Goal: Complete application form

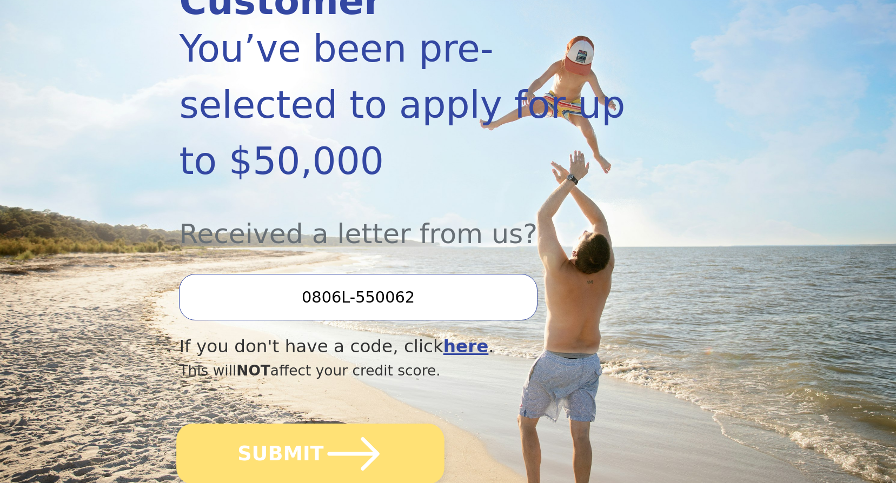
scroll to position [216, 0]
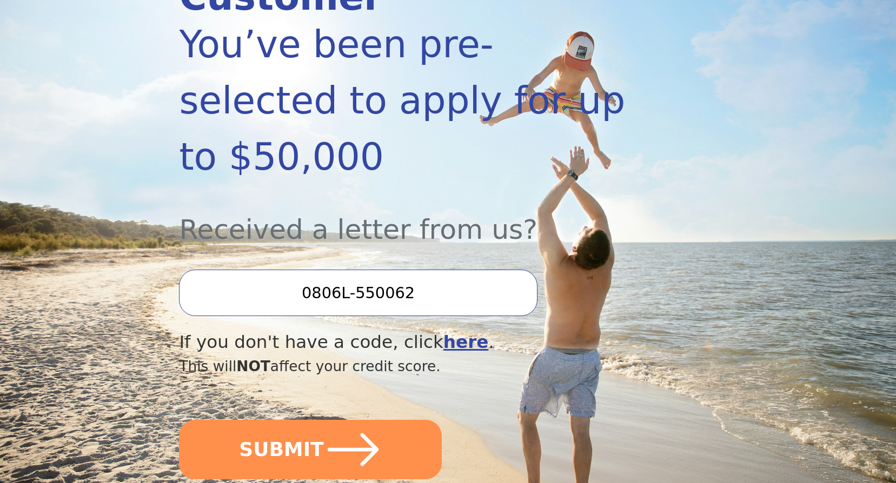
click at [405, 270] on input "0806L-550062" at bounding box center [358, 293] width 358 height 46
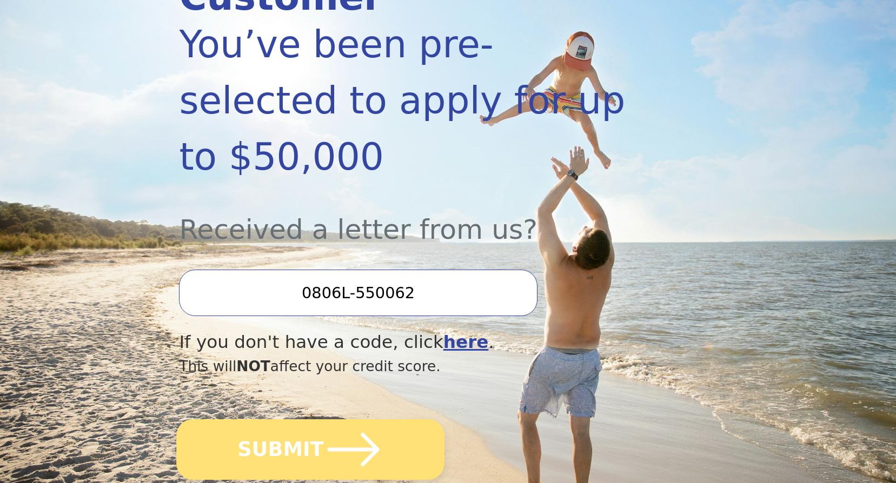
click at [330, 420] on icon "submit" at bounding box center [353, 449] width 59 height 59
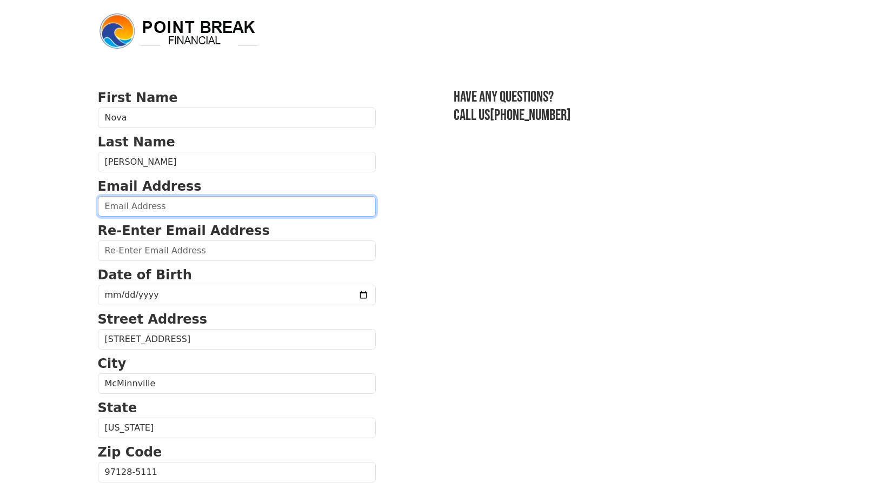
click at [166, 206] on input "email" at bounding box center [237, 206] width 278 height 21
type input "[EMAIL_ADDRESS][PERSON_NAME][DOMAIN_NAME]"
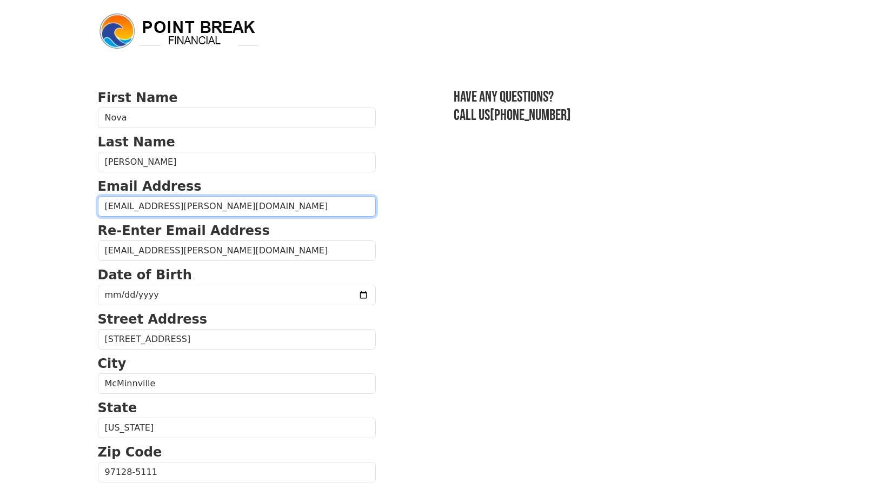
type input "[PHONE_NUMBER]"
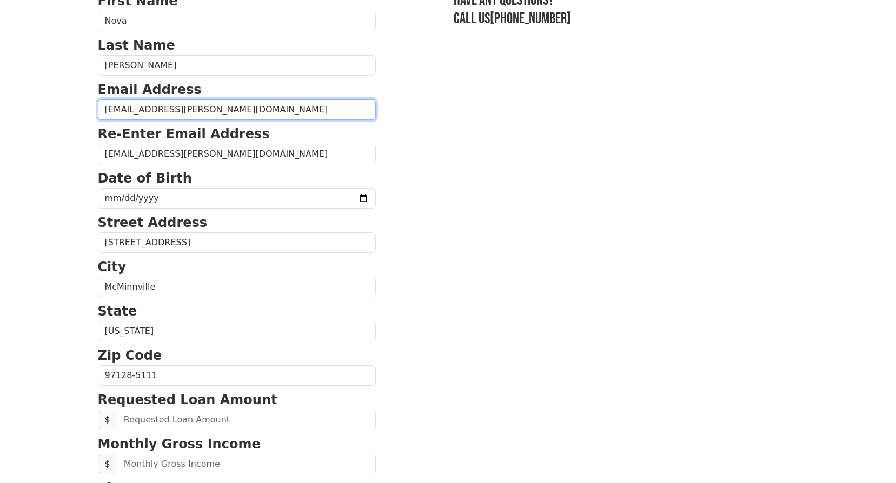
scroll to position [94, 0]
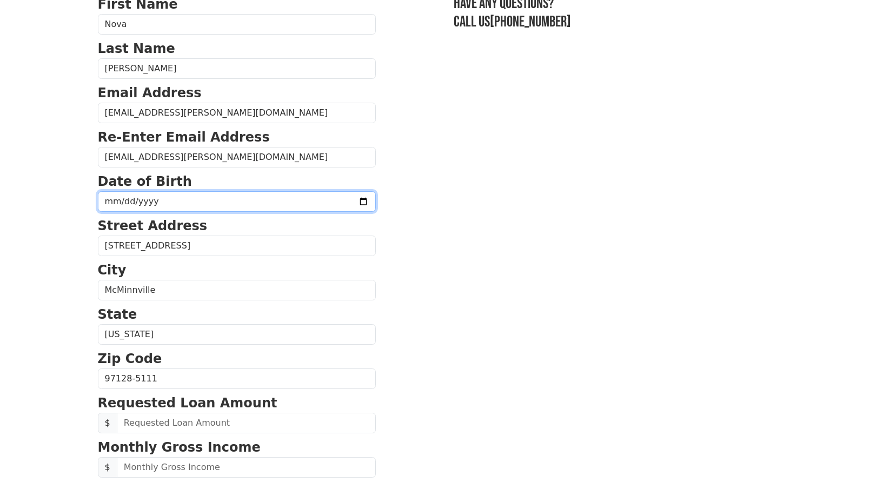
click at [134, 195] on input "date" at bounding box center [237, 201] width 278 height 21
type input "[DATE]"
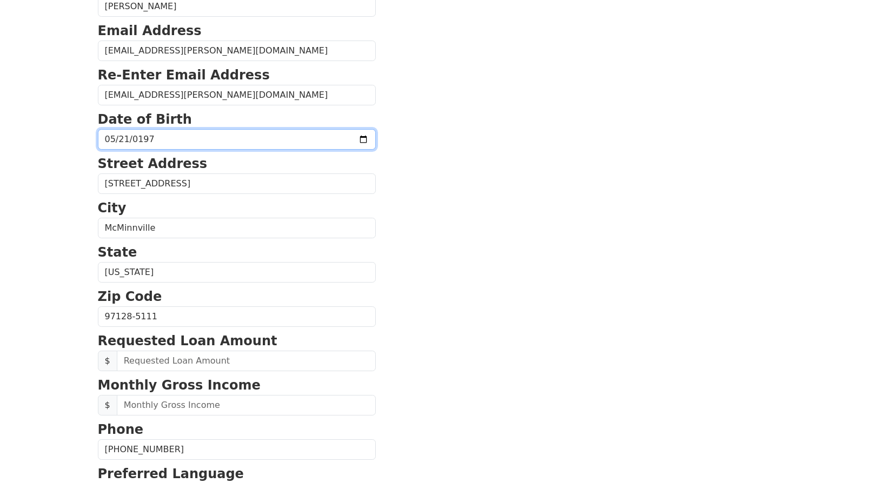
scroll to position [202, 0]
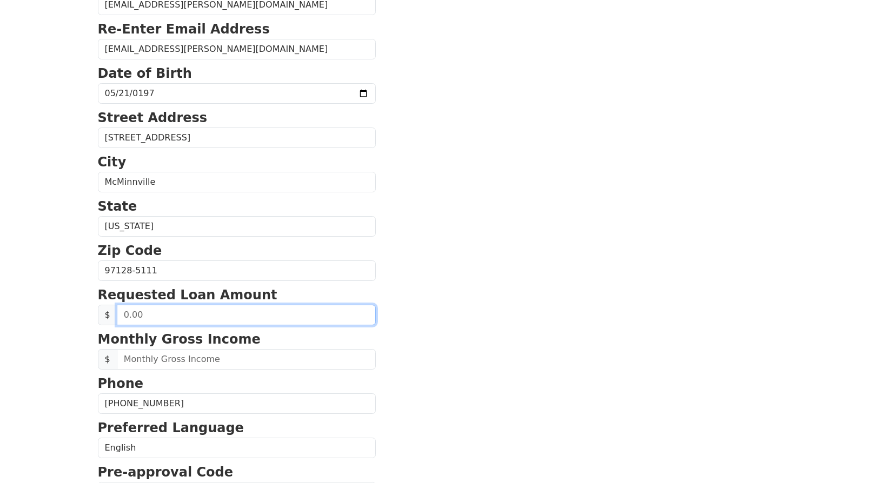
click at [143, 315] on input "text" at bounding box center [246, 315] width 259 height 21
type input "20,000.00"
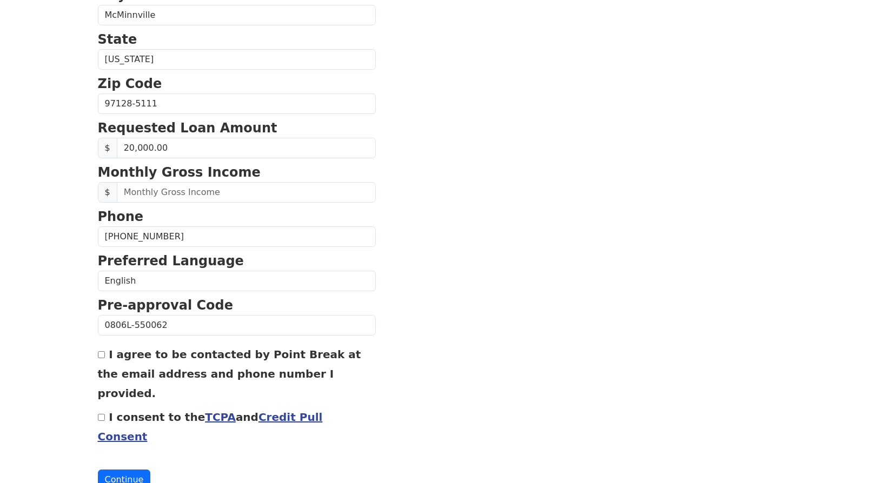
scroll to position [377, 0]
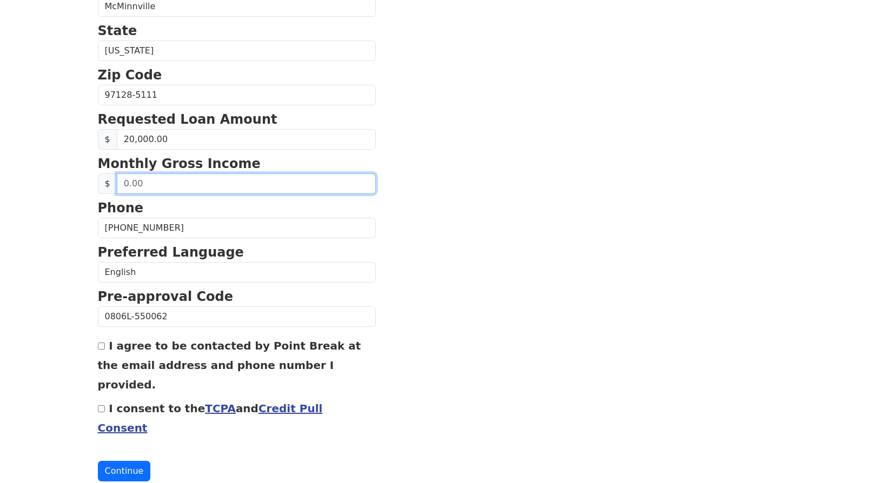
click at [140, 186] on input "text" at bounding box center [246, 184] width 259 height 21
drag, startPoint x: 140, startPoint y: 186, endPoint x: 102, endPoint y: 185, distance: 37.9
click at [102, 185] on div "$" at bounding box center [237, 184] width 278 height 21
type input "3,500.00"
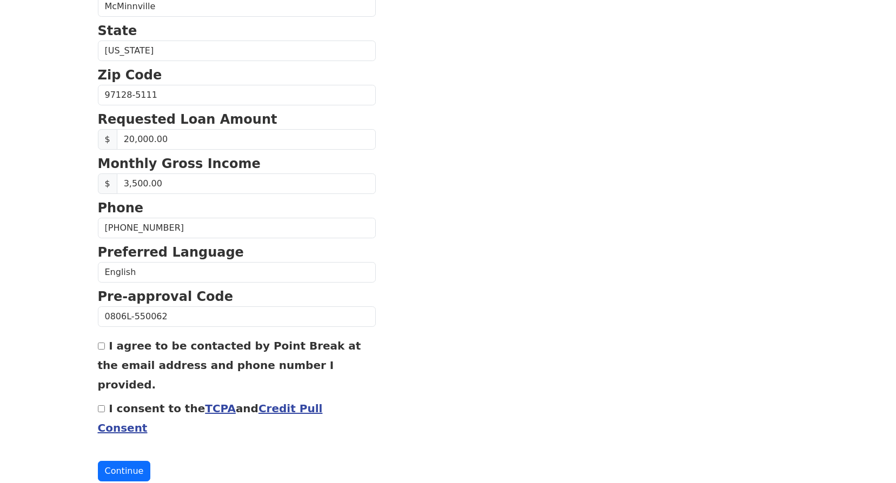
click at [102, 349] on input "I agree to be contacted by Point Break at the email address and phone number I …" at bounding box center [101, 346] width 7 height 7
checkbox input "true"
click at [99, 405] on input "I consent to the TCPA and Credit Pull Consent" at bounding box center [101, 408] width 7 height 7
checkbox input "true"
click at [123, 461] on button "Continue" at bounding box center [124, 471] width 53 height 21
